Goal: Task Accomplishment & Management: Manage account settings

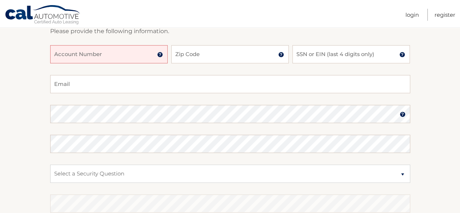
scroll to position [109, 0]
click at [128, 60] on input "Account Number" at bounding box center [108, 56] width 117 height 18
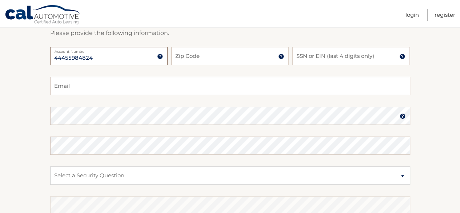
type input "44455984824"
click at [191, 56] on input "Zip Code" at bounding box center [229, 56] width 117 height 18
type input "07726"
click at [324, 58] on input "SSN or EIN (last 4 digits only)" at bounding box center [350, 56] width 117 height 18
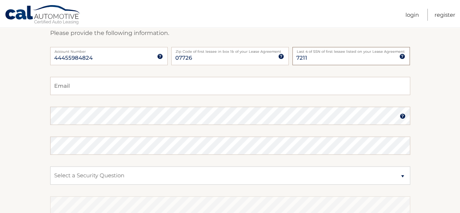
type input "7211"
click at [89, 87] on input "Email" at bounding box center [230, 86] width 360 height 18
type input "nedd68@aol.com"
click at [401, 117] on img at bounding box center [403, 116] width 6 height 6
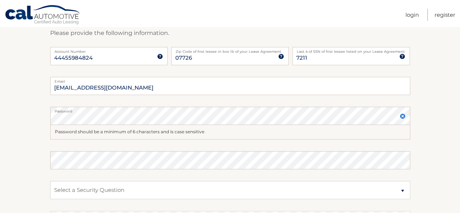
click at [401, 117] on img at bounding box center [403, 116] width 6 height 6
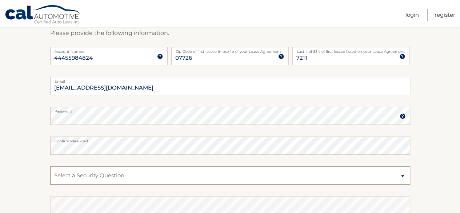
click at [380, 178] on select "Select a Security Question What was the name of your elementary school? What is…" at bounding box center [230, 175] width 360 height 18
select select "1"
click at [50, 166] on select "Select a Security Question What was the name of your elementary school? What is…" at bounding box center [230, 175] width 360 height 18
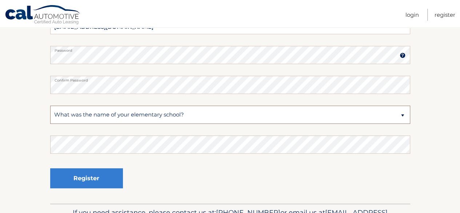
scroll to position [182, 0]
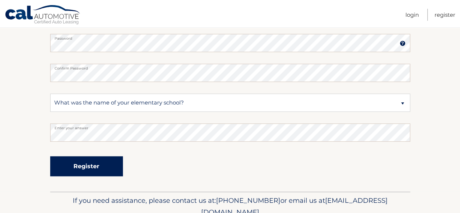
click at [84, 165] on button "Register" at bounding box center [86, 166] width 73 height 20
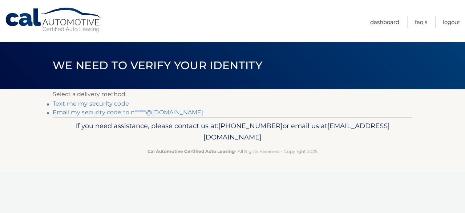
click at [99, 115] on link "Email my security code to n*****@aol.com" at bounding box center [128, 112] width 151 height 7
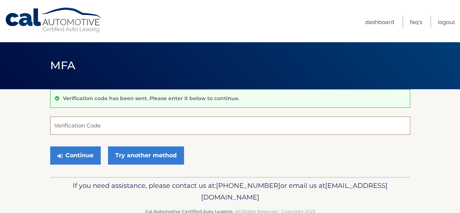
click at [151, 127] on input "Verification Code" at bounding box center [230, 125] width 360 height 18
type input "692697"
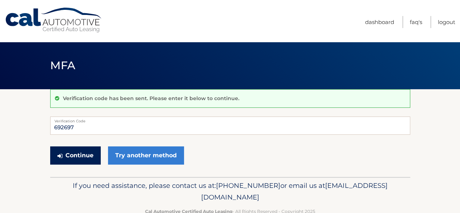
click at [80, 153] on button "Continue" at bounding box center [75, 155] width 51 height 18
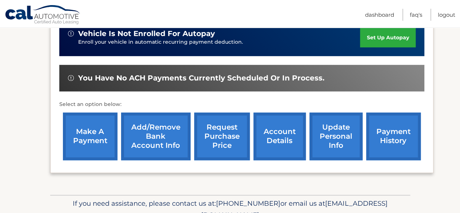
scroll to position [182, 0]
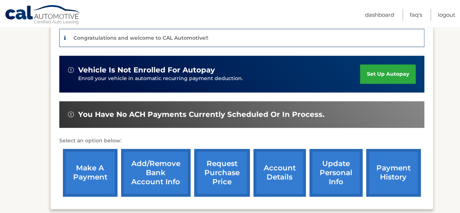
click at [385, 73] on link "set up autopay" at bounding box center [387, 73] width 55 height 19
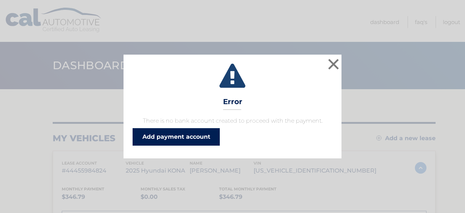
click at [181, 137] on link "Add payment account" at bounding box center [176, 136] width 87 height 17
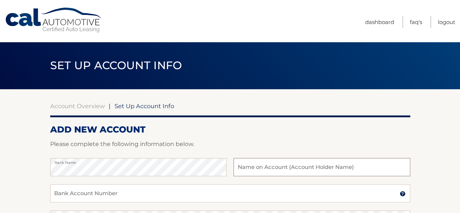
click at [271, 165] on input "text" at bounding box center [321, 167] width 176 height 18
type input "[PERSON_NAME]"
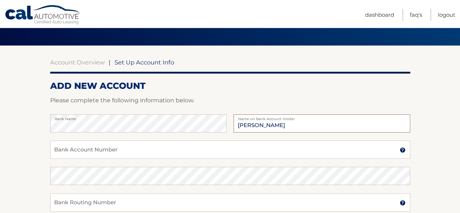
scroll to position [73, 0]
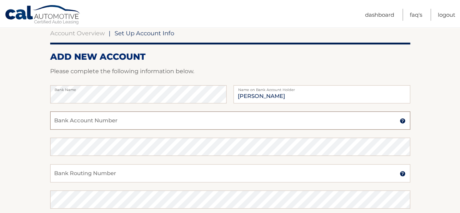
click at [170, 121] on input "Bank Account Number" at bounding box center [230, 120] width 360 height 18
type input "4258161242"
click at [144, 176] on input "Bank Routing Number" at bounding box center [230, 173] width 360 height 18
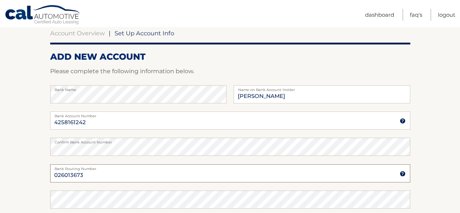
type input "026013673"
click at [404, 173] on img at bounding box center [403, 174] width 6 height 6
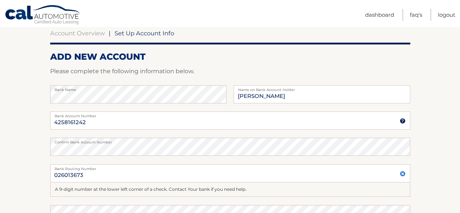
click at [404, 173] on img at bounding box center [403, 174] width 6 height 6
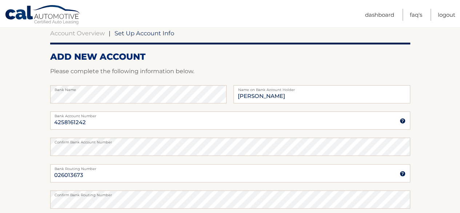
click at [35, 174] on section "Account Overview | Set Up Account Info ADD NEW ACCOUNT Please complete the foll…" at bounding box center [230, 154] width 460 height 277
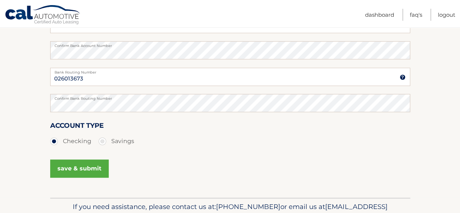
scroll to position [182, 0]
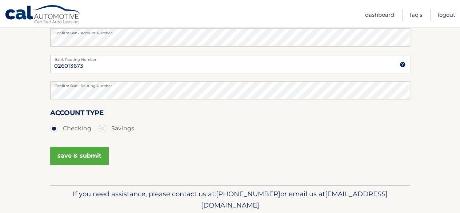
click at [84, 155] on button "save & submit" at bounding box center [79, 156] width 59 height 18
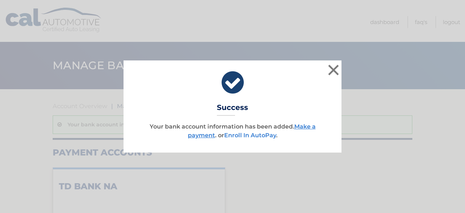
click at [248, 136] on link "Enroll In AutoPay" at bounding box center [250, 135] width 52 height 7
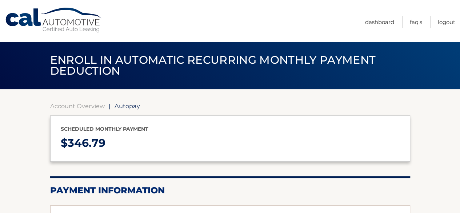
select select "ZTBlOTkzMGEtYzU4Zi00NmFhLTk4MGEtMzEyNGY0Y2EzZDEx"
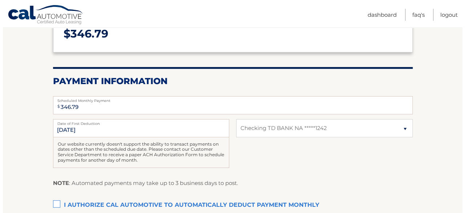
scroll to position [145, 0]
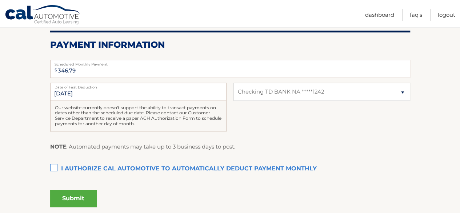
click at [52, 167] on label "I authorize cal automotive to automatically deduct payment monthly This checkbo…" at bounding box center [230, 168] width 360 height 15
click at [0, 0] on input "I authorize cal automotive to automatically deduct payment monthly This checkbo…" at bounding box center [0, 0] width 0 height 0
click at [74, 197] on button "Submit" at bounding box center [73, 197] width 47 height 17
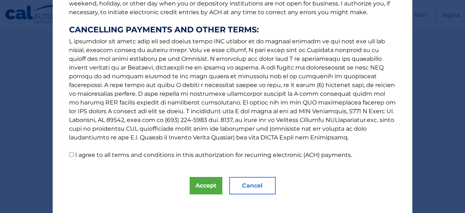
scroll to position [139, 0]
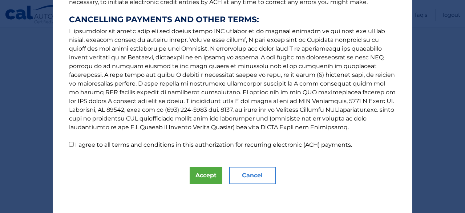
click at [69, 145] on input "I agree to all terms and conditions in this authorization for recurring electro…" at bounding box center [71, 144] width 5 height 5
checkbox input "true"
click at [194, 180] on button "Accept" at bounding box center [206, 175] width 33 height 17
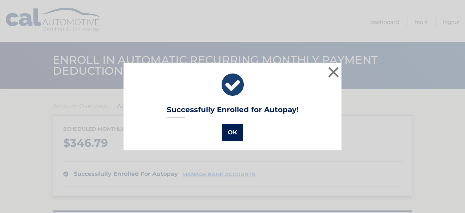
click at [226, 136] on button "OK" at bounding box center [232, 132] width 21 height 17
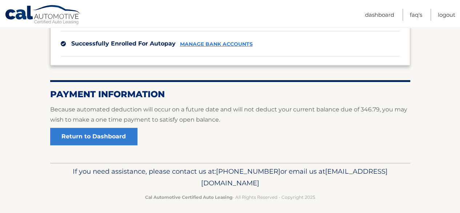
scroll to position [135, 0]
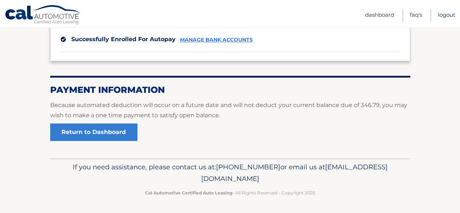
click at [445, 17] on link "Logout" at bounding box center [446, 15] width 17 height 12
